Goal: Information Seeking & Learning: Check status

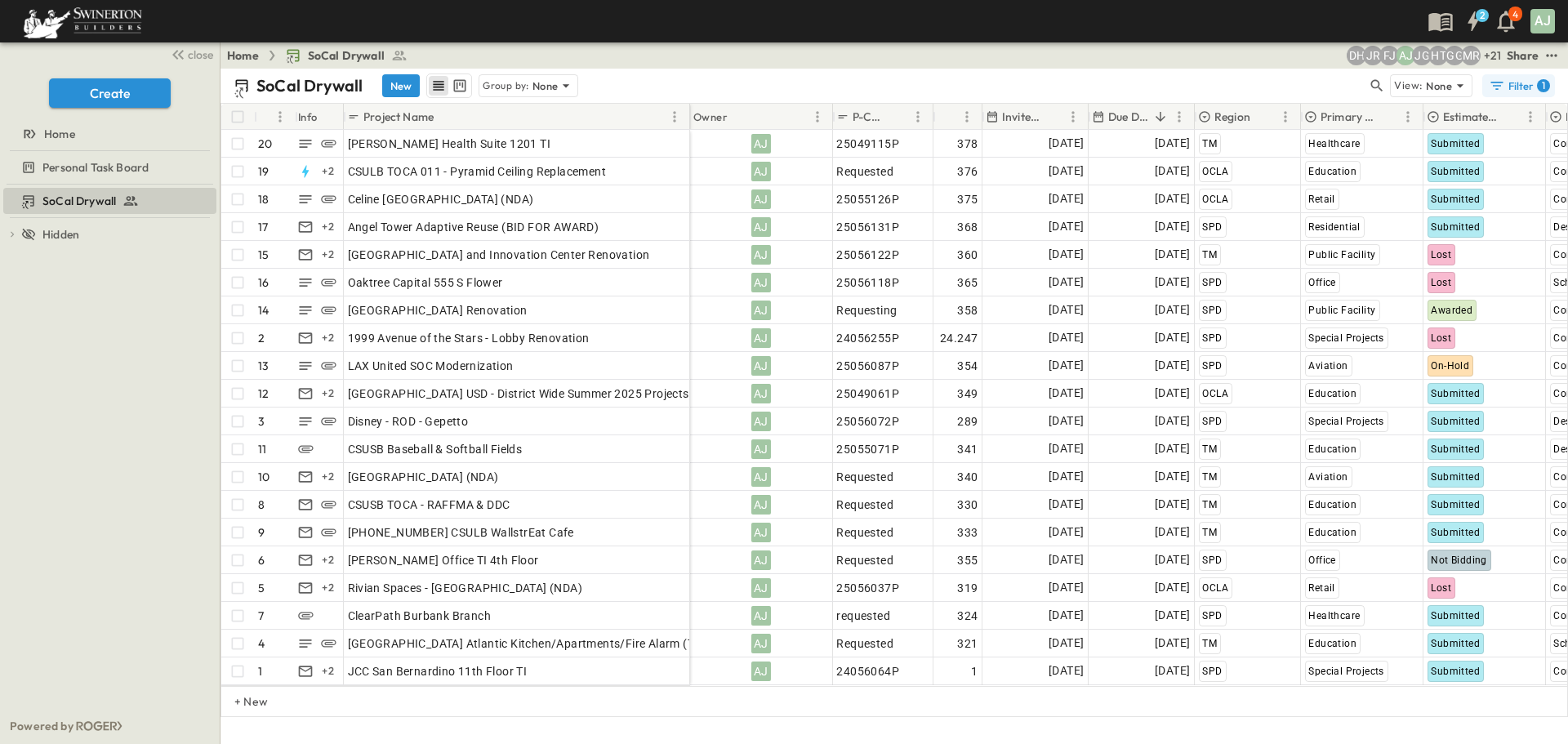
click at [1524, 89] on div "Filter 1" at bounding box center [1519, 86] width 61 height 17
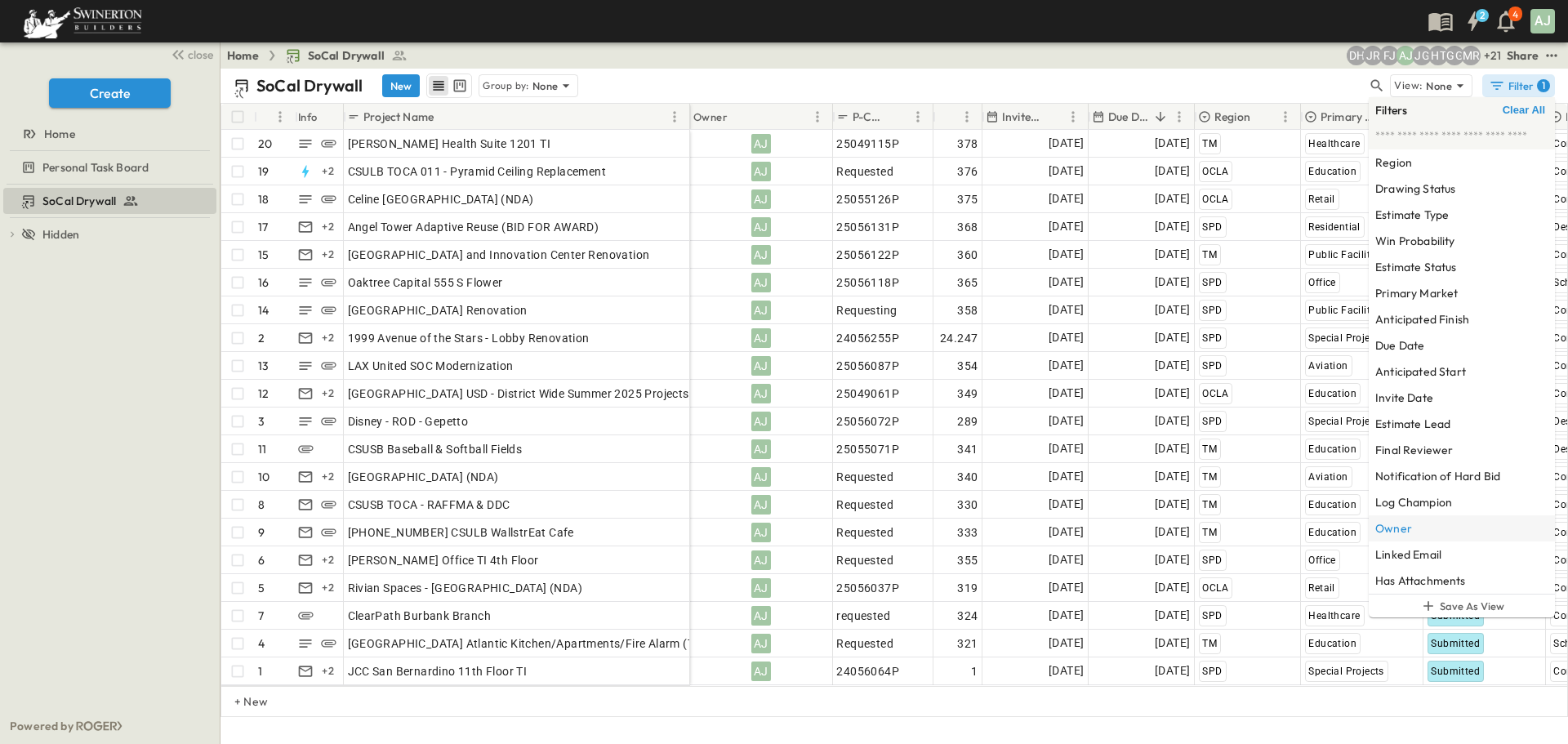
click at [1419, 537] on div "Owner" at bounding box center [1461, 528] width 186 height 26
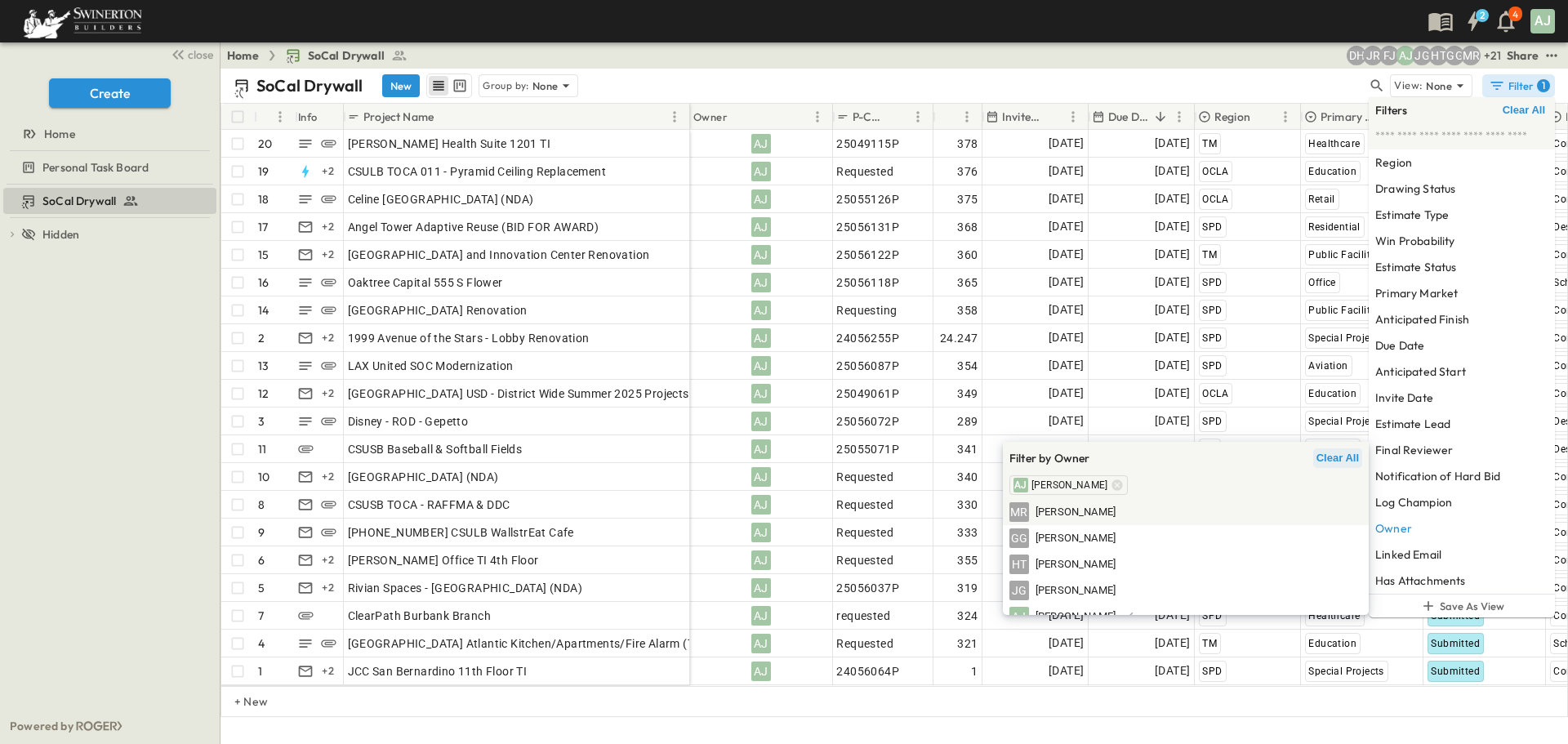
click at [1328, 454] on span "Clear All" at bounding box center [1337, 458] width 42 height 13
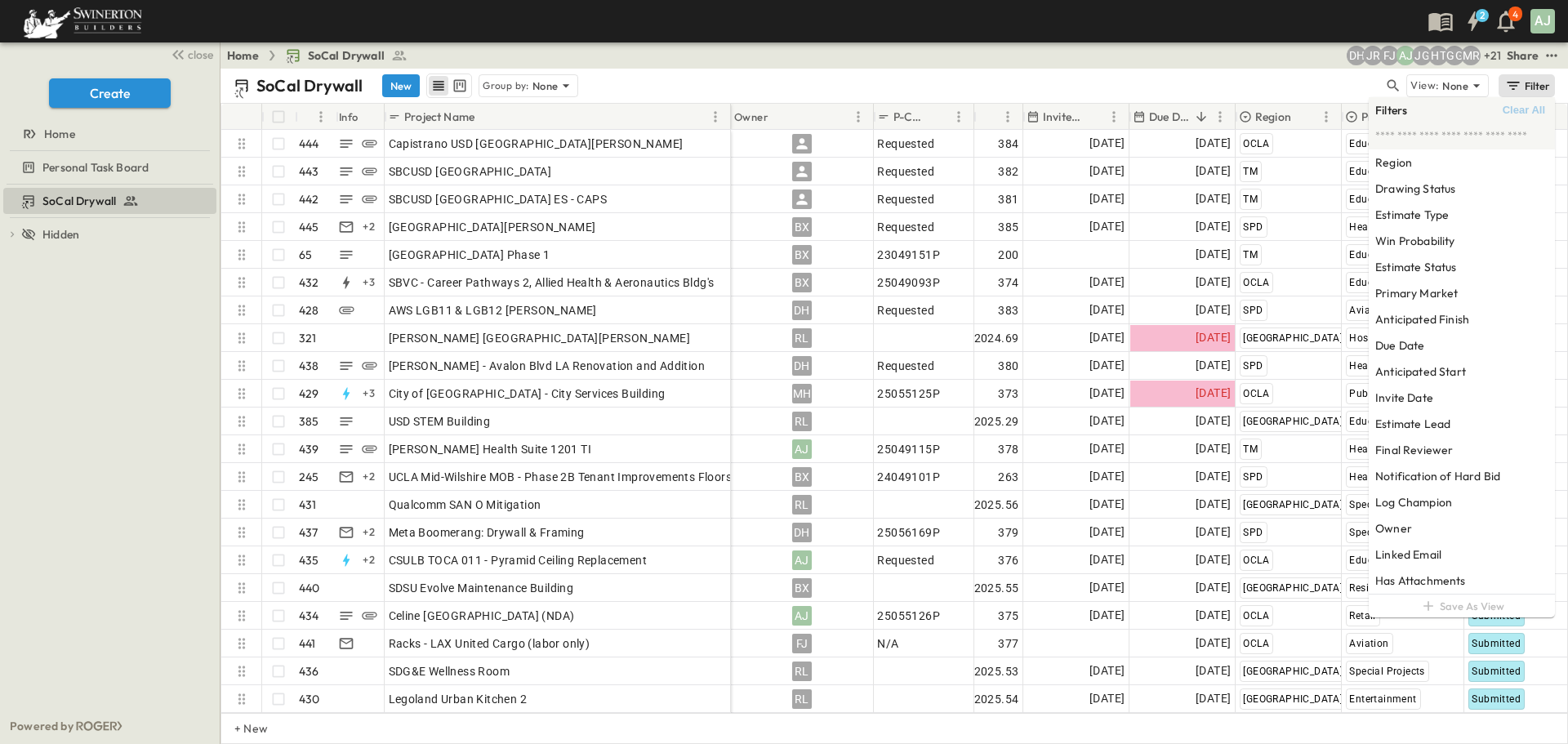
click at [1533, 89] on div "Filter" at bounding box center [1527, 86] width 46 height 18
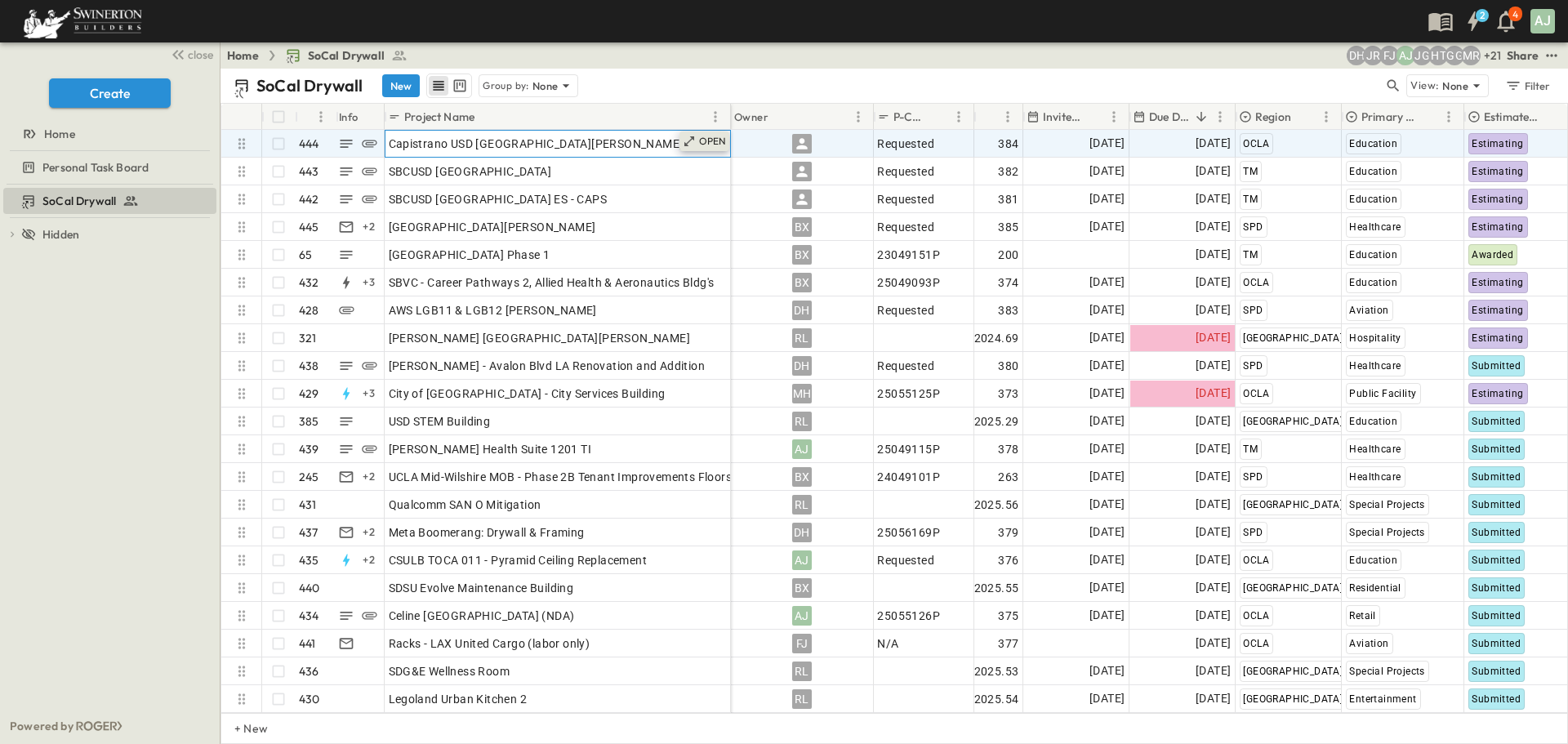
click at [706, 145] on p "OPEN" at bounding box center [713, 142] width 28 height 13
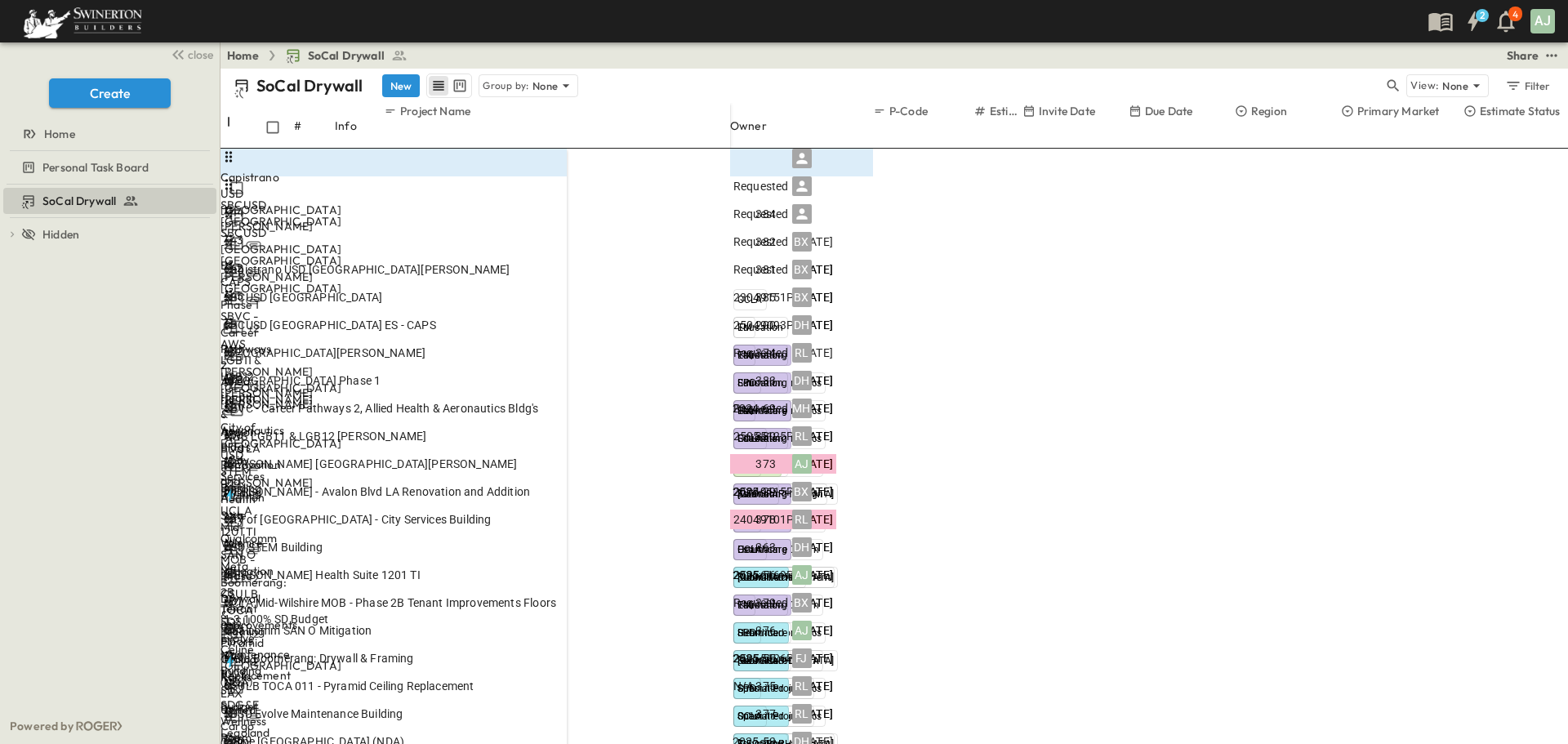
click at [1509, 30] on icon "button" at bounding box center [1506, 22] width 26 height 26
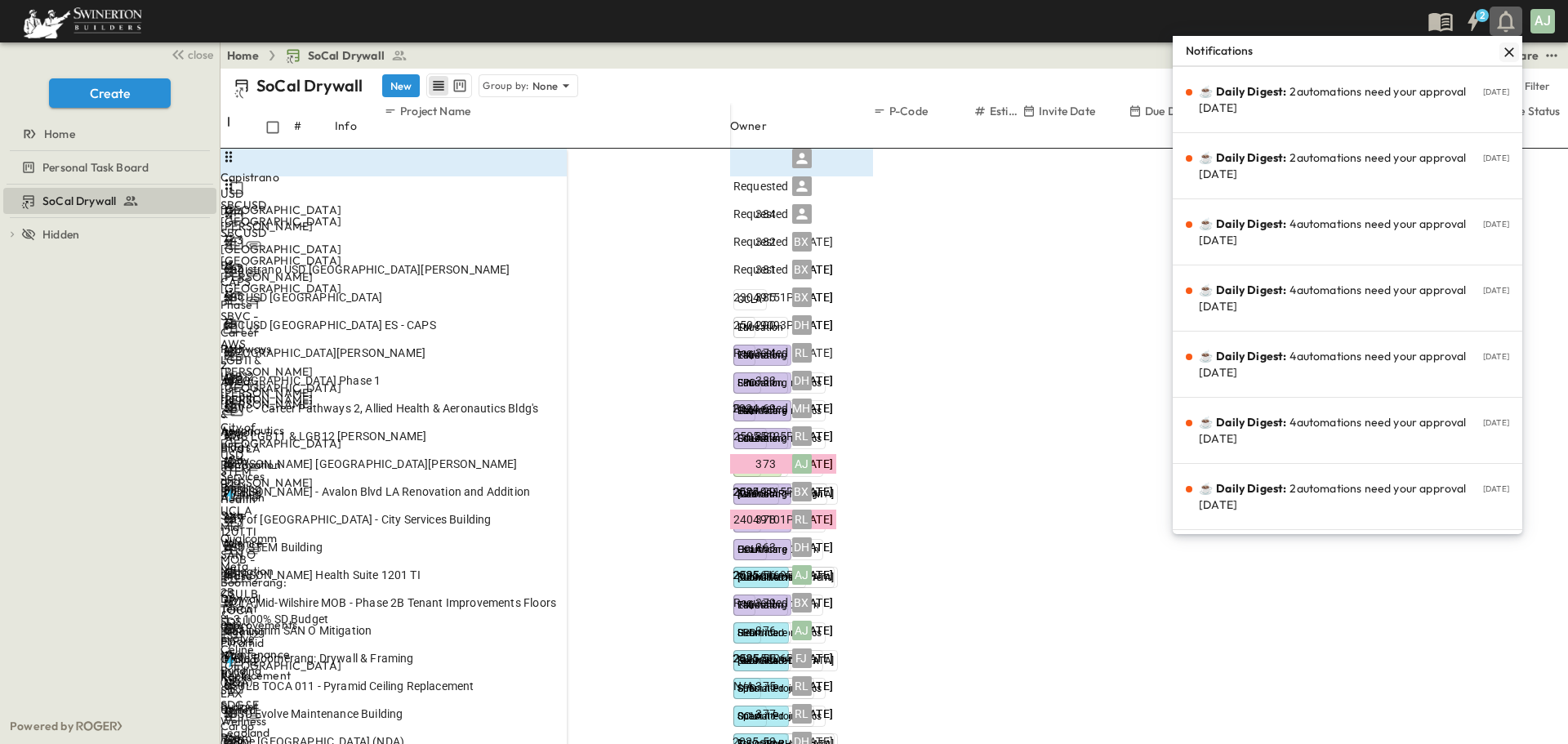
click at [1504, 53] on icon "button" at bounding box center [1509, 52] width 10 height 10
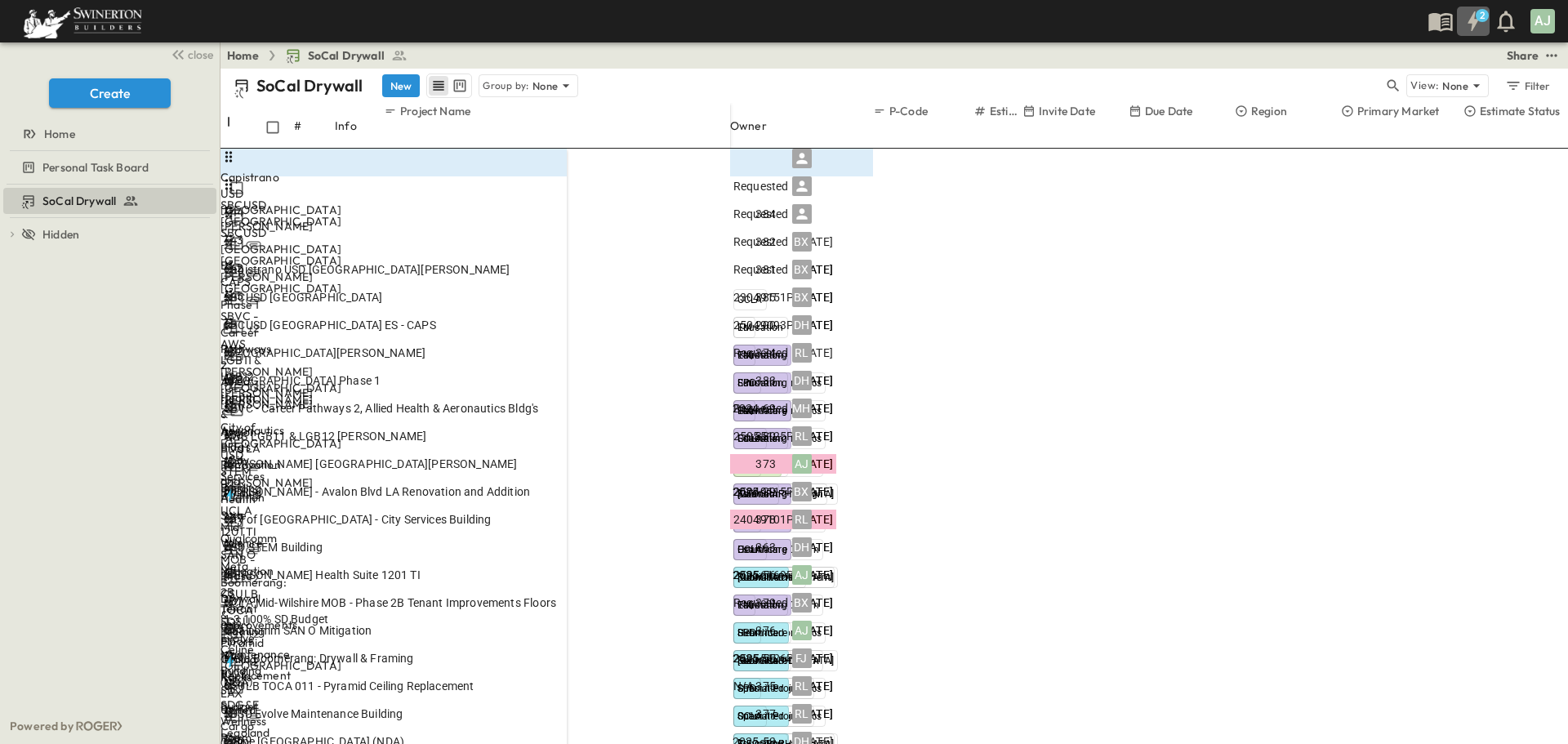
click at [1473, 26] on icon "button" at bounding box center [1473, 22] width 11 height 20
